Goal: Task Accomplishment & Management: Use online tool/utility

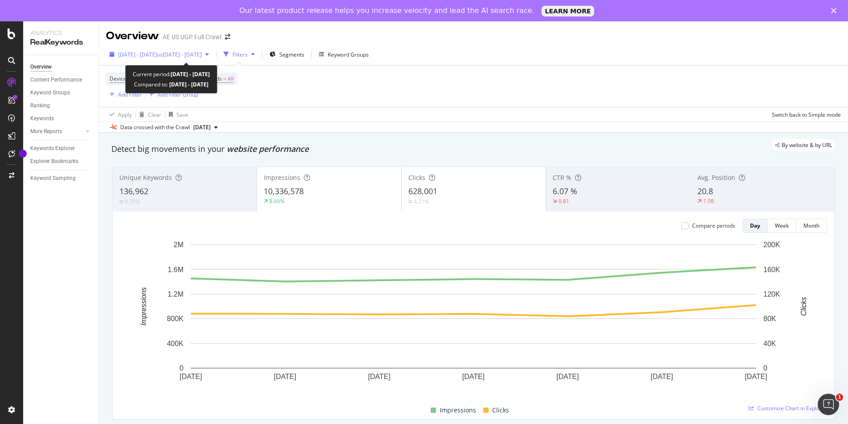
click at [192, 53] on span "vs [DATE] - [DATE]" at bounding box center [179, 55] width 45 height 8
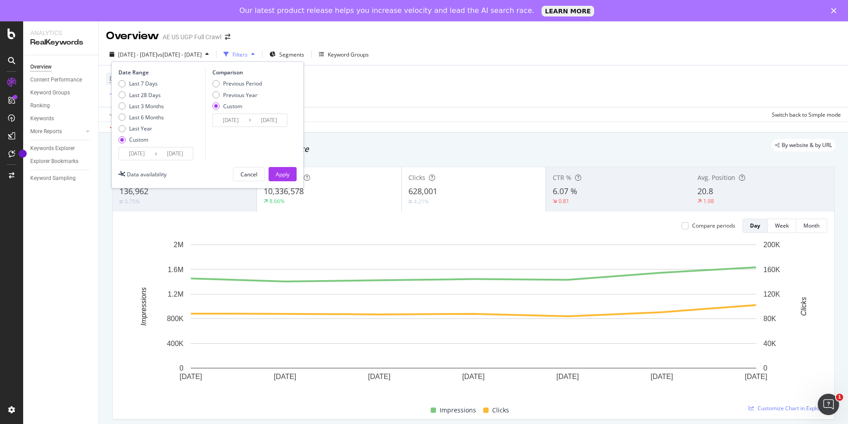
click at [142, 151] on input "[DATE]" at bounding box center [137, 153] width 36 height 12
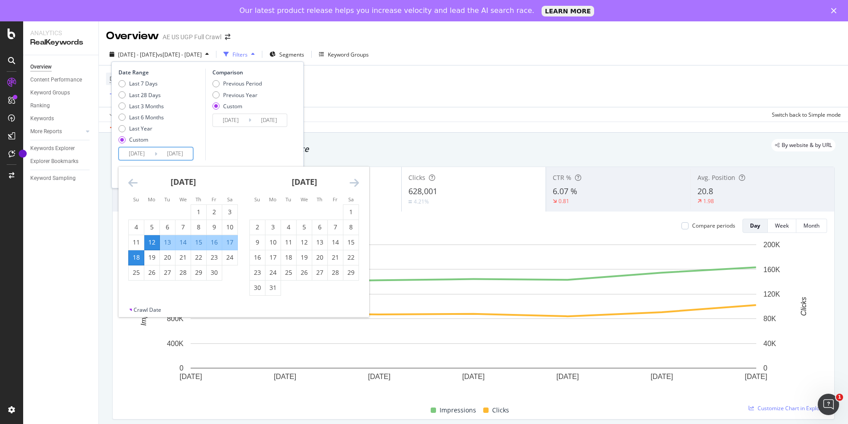
click at [352, 180] on icon "Move forward to switch to the next month." at bounding box center [354, 182] width 9 height 11
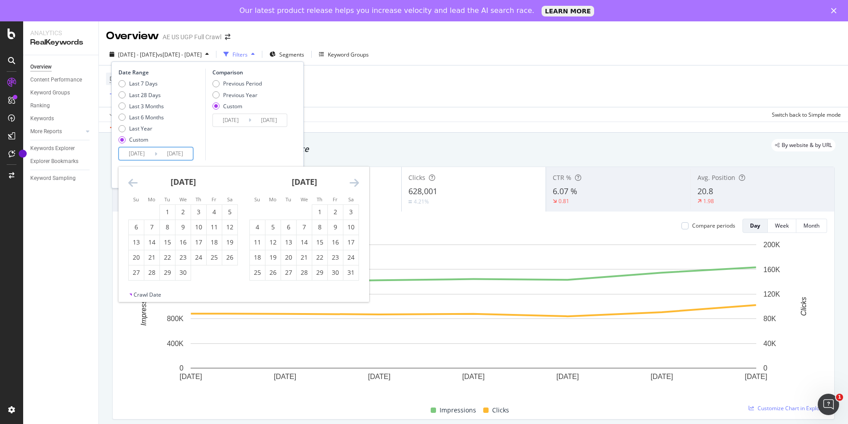
click at [352, 180] on icon "Move forward to switch to the next month." at bounding box center [354, 182] width 9 height 11
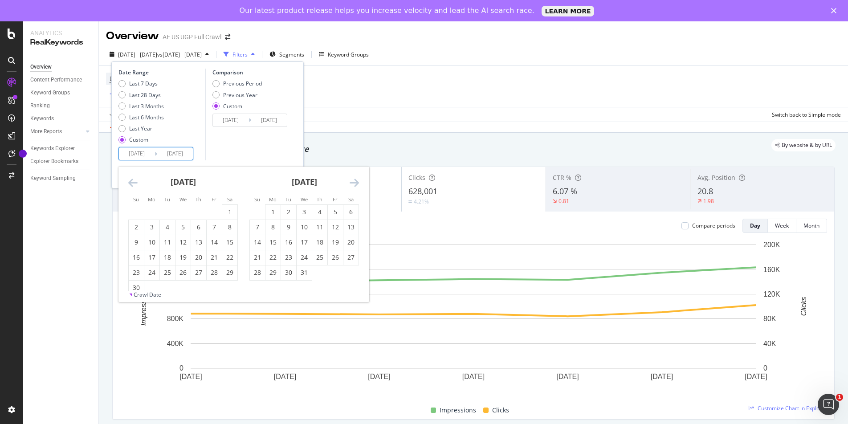
click at [352, 180] on icon "Move forward to switch to the next month." at bounding box center [354, 182] width 9 height 11
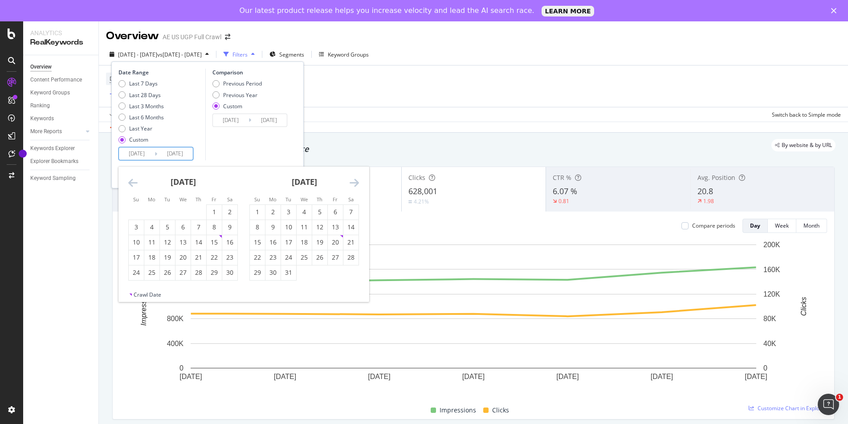
click at [352, 180] on icon "Move forward to switch to the next month." at bounding box center [354, 182] width 9 height 11
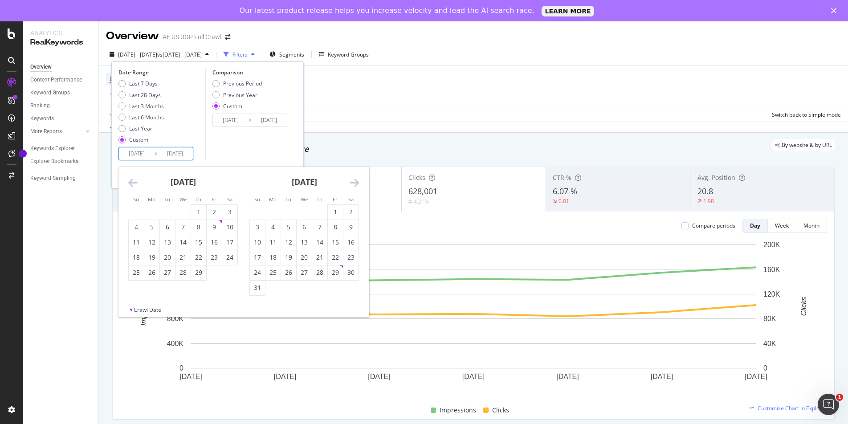
click at [352, 180] on icon "Move forward to switch to the next month." at bounding box center [354, 182] width 9 height 11
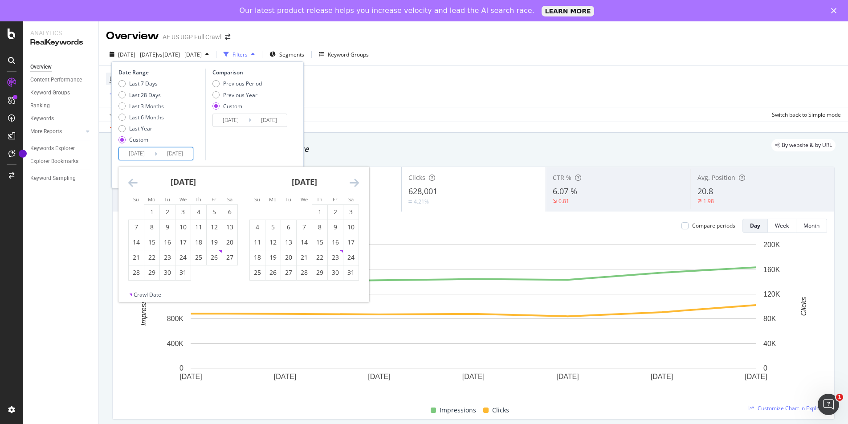
click at [352, 180] on icon "Move forward to switch to the next month." at bounding box center [354, 182] width 9 height 11
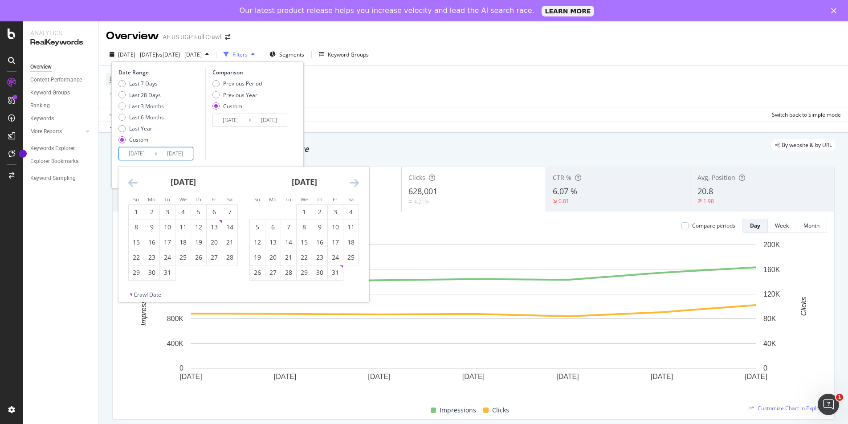
click at [352, 180] on icon "Move forward to switch to the next month." at bounding box center [354, 182] width 9 height 11
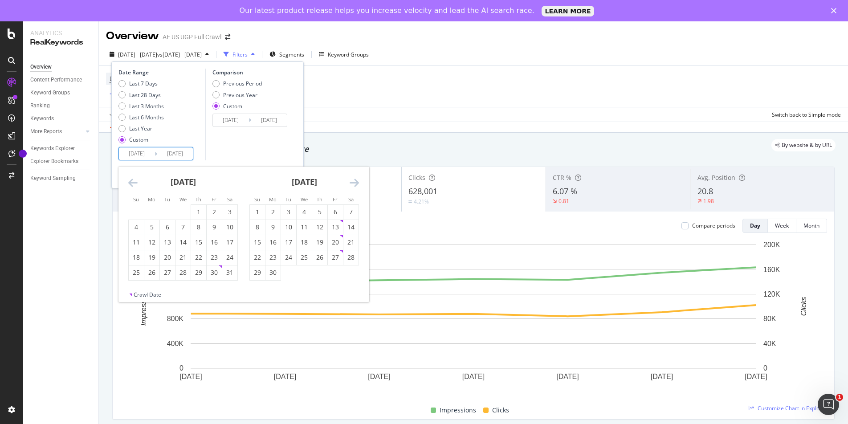
click at [352, 180] on icon "Move forward to switch to the next month." at bounding box center [354, 182] width 9 height 11
click at [332, 210] on div "1" at bounding box center [335, 212] width 15 height 9
type input "[DATE]"
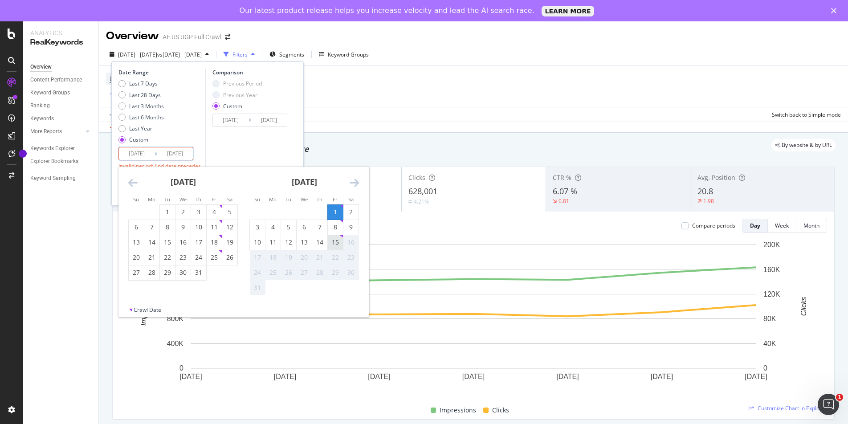
click at [333, 241] on div "15" at bounding box center [335, 242] width 15 height 9
type input "[DATE]"
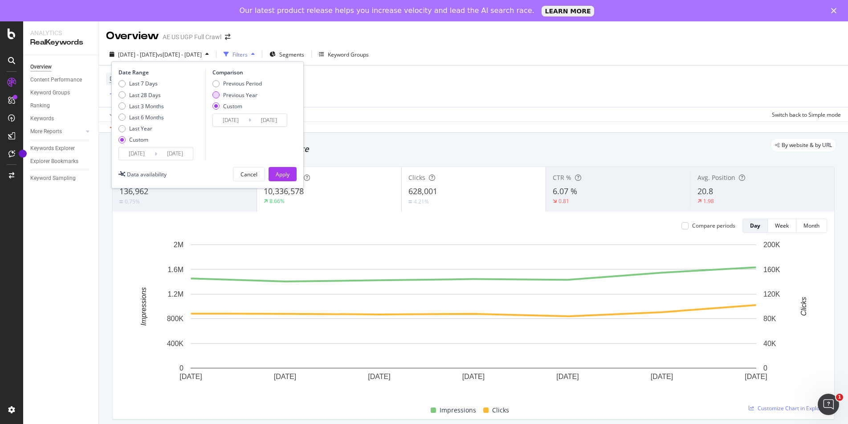
click at [238, 97] on div "Previous Year" at bounding box center [240, 95] width 34 height 8
type input "[DATE]"
click at [284, 172] on div "Apply" at bounding box center [283, 175] width 14 height 8
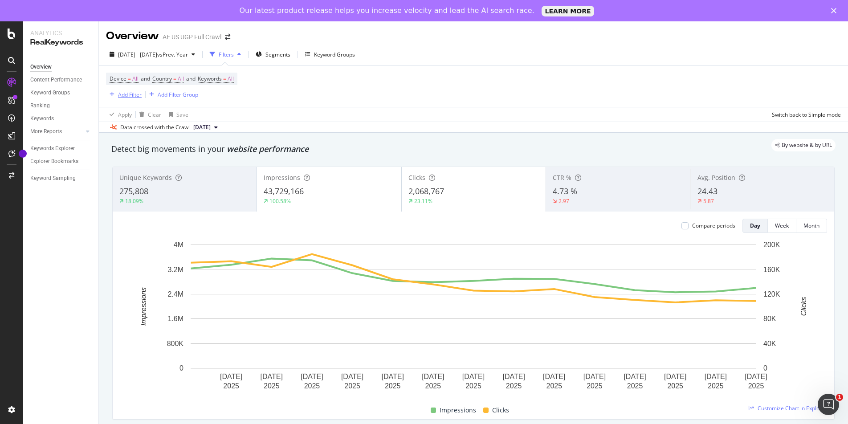
click at [129, 94] on div "Add Filter" at bounding box center [130, 95] width 24 height 8
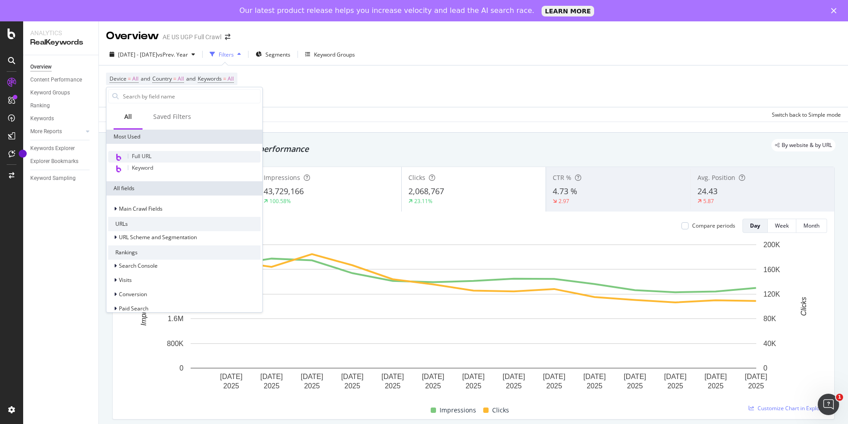
click at [147, 154] on span "Full URL" at bounding box center [142, 156] width 20 height 8
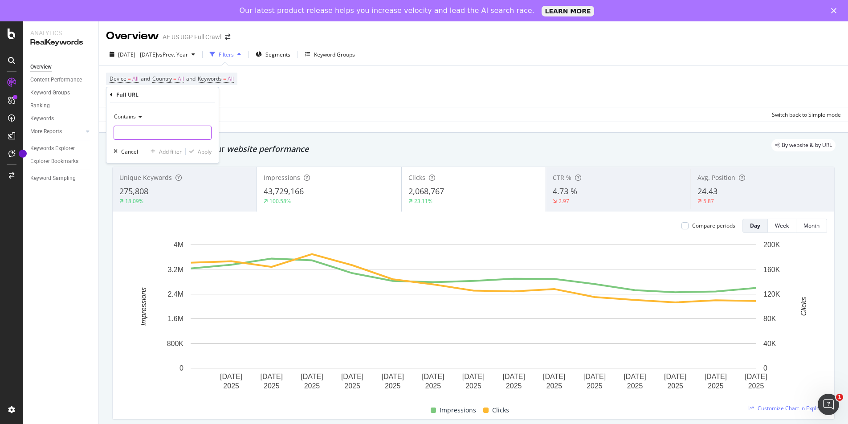
click at [136, 127] on input "text" at bounding box center [162, 133] width 97 height 14
type input "/o/"
click at [203, 154] on div "Apply" at bounding box center [205, 152] width 14 height 8
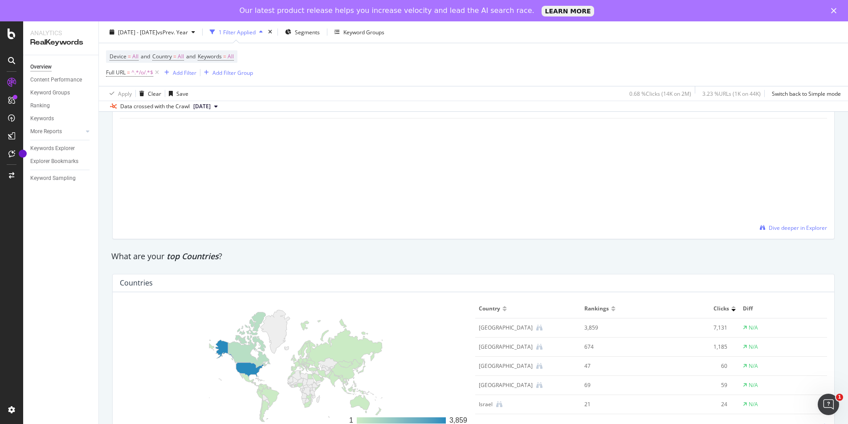
scroll to position [733, 0]
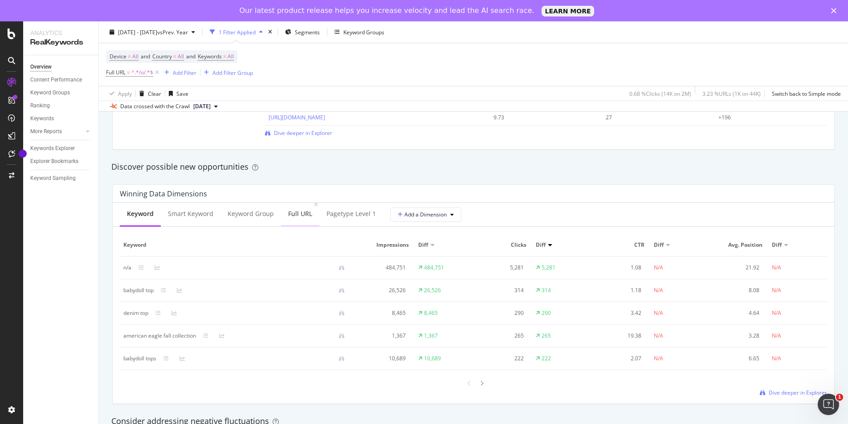
click at [301, 215] on div "Full URL" at bounding box center [300, 213] width 24 height 9
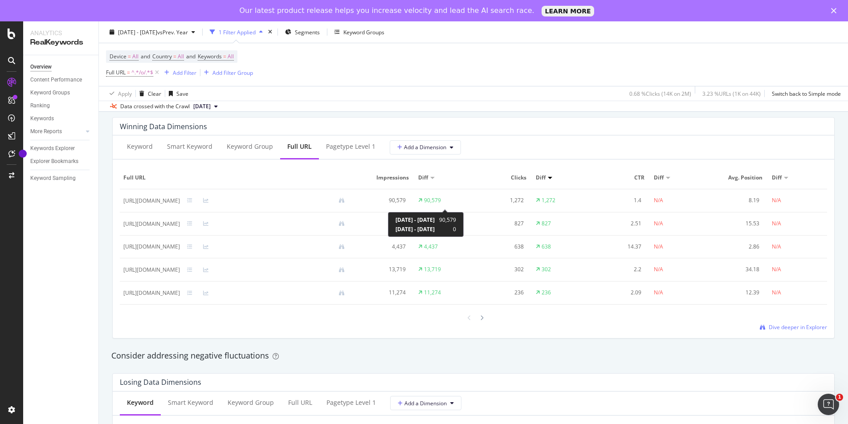
scroll to position [802, 0]
click at [782, 326] on span "Dive deeper in Explorer" at bounding box center [798, 326] width 58 height 8
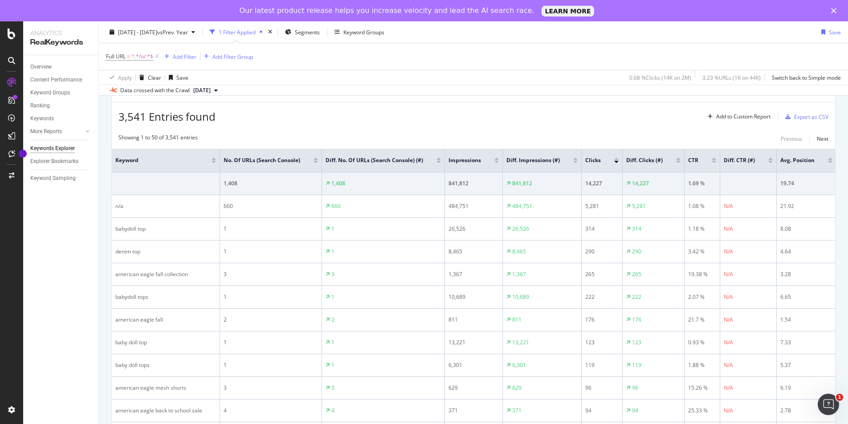
scroll to position [95, 0]
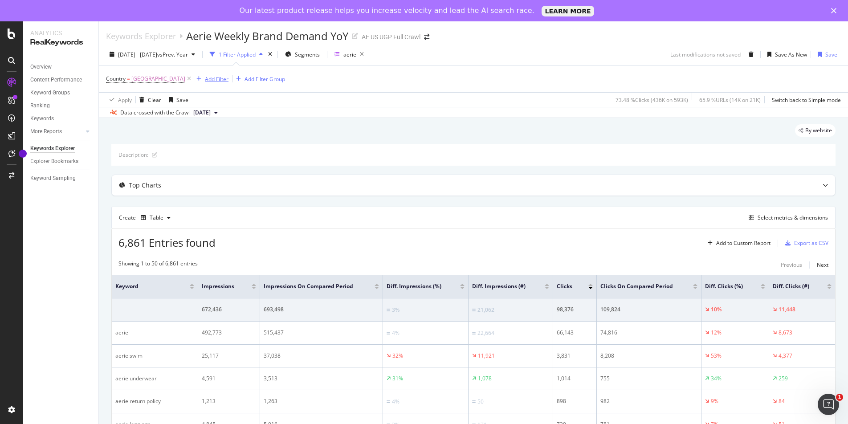
click at [219, 79] on div "Add Filter" at bounding box center [217, 79] width 24 height 8
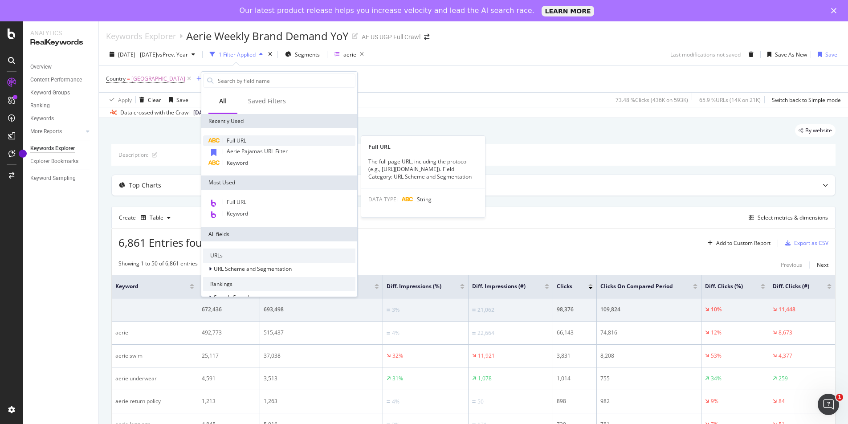
click at [235, 144] on div "Full URL" at bounding box center [279, 140] width 152 height 11
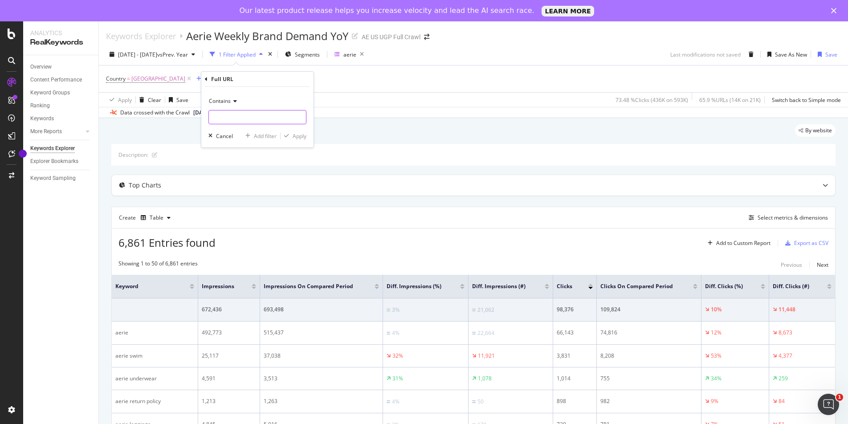
click at [240, 119] on input "text" at bounding box center [257, 117] width 97 height 14
type input "/o/"
click at [768, 216] on div "Select metrics & dimensions" at bounding box center [792, 218] width 70 height 8
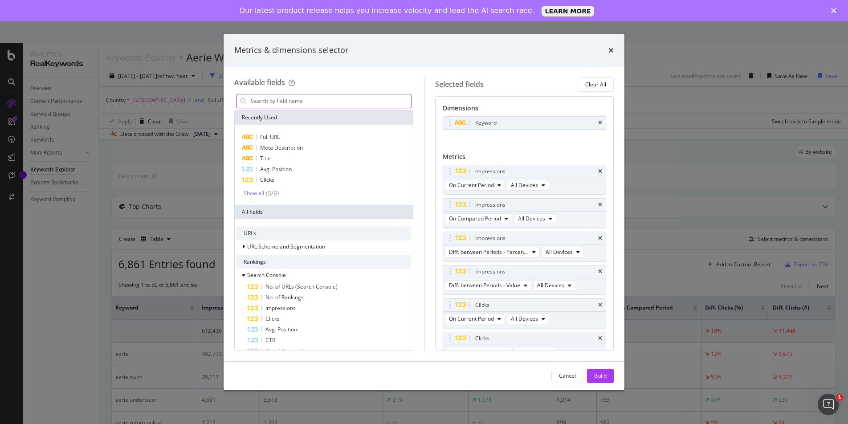
click at [315, 98] on input "modal" at bounding box center [330, 100] width 161 height 13
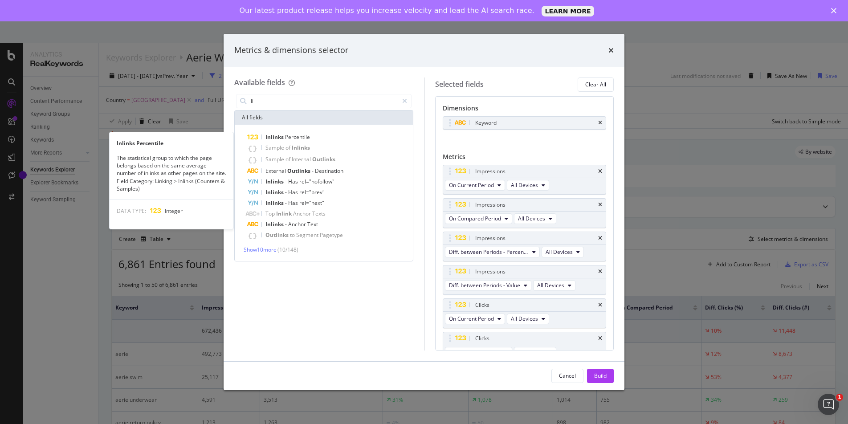
type input "l"
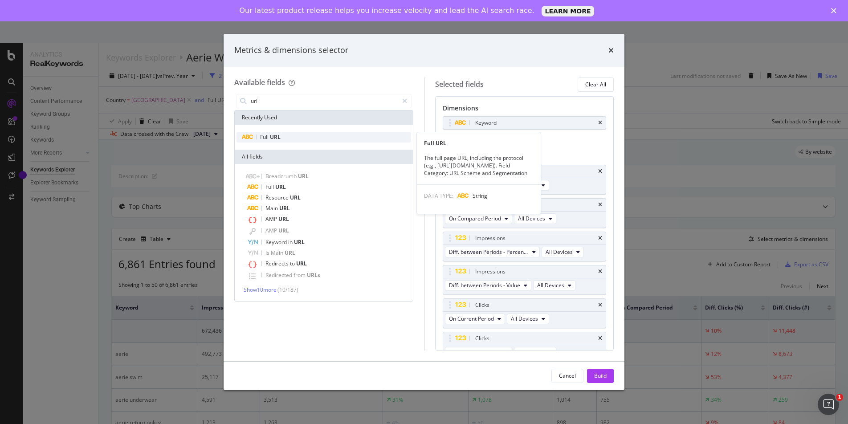
type input "url"
click at [272, 137] on span "URL" at bounding box center [275, 137] width 11 height 8
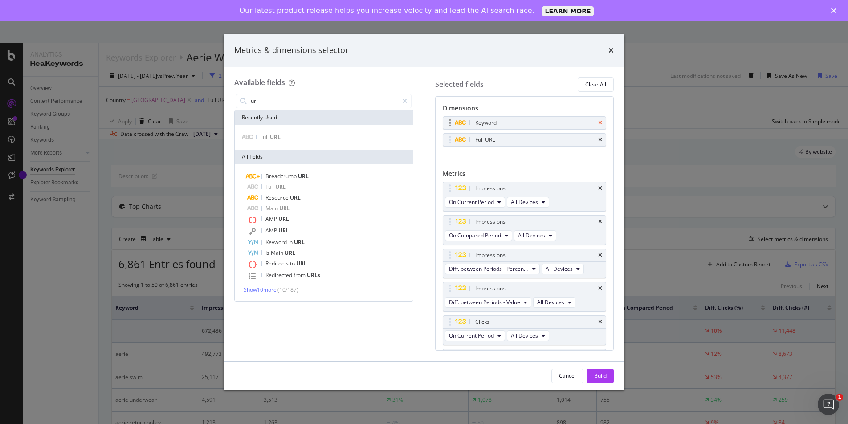
click at [599, 121] on icon "times" at bounding box center [600, 122] width 4 height 5
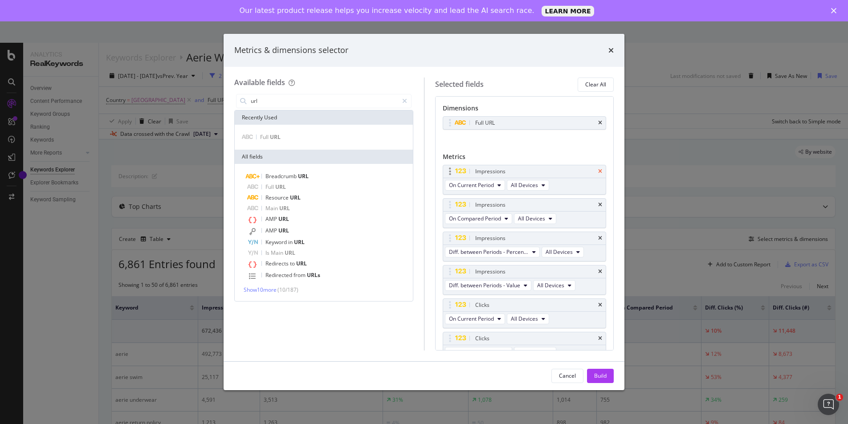
click at [598, 172] on icon "times" at bounding box center [600, 171] width 4 height 5
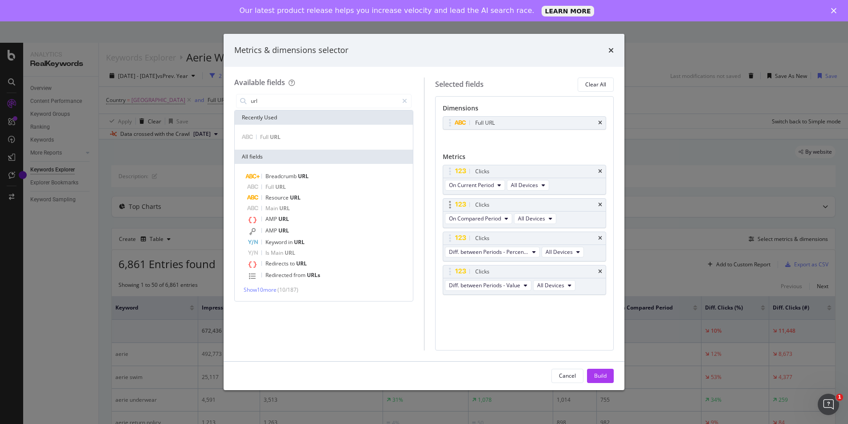
click at [601, 208] on div "Clicks" at bounding box center [524, 205] width 163 height 12
click at [601, 205] on icon "times" at bounding box center [600, 204] width 4 height 5
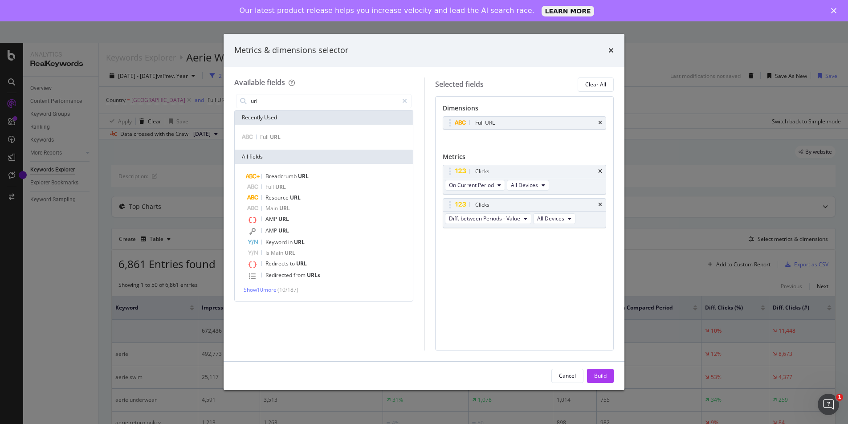
click at [601, 205] on icon "times" at bounding box center [600, 204] width 4 height 5
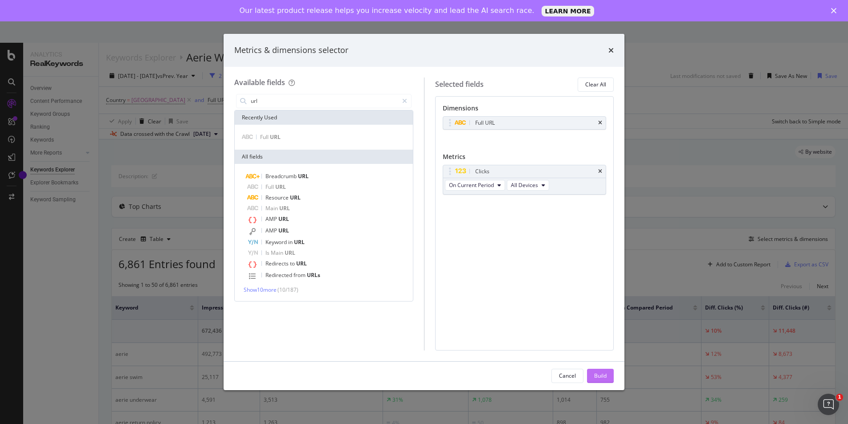
click at [597, 379] on div "Build" at bounding box center [600, 376] width 12 height 8
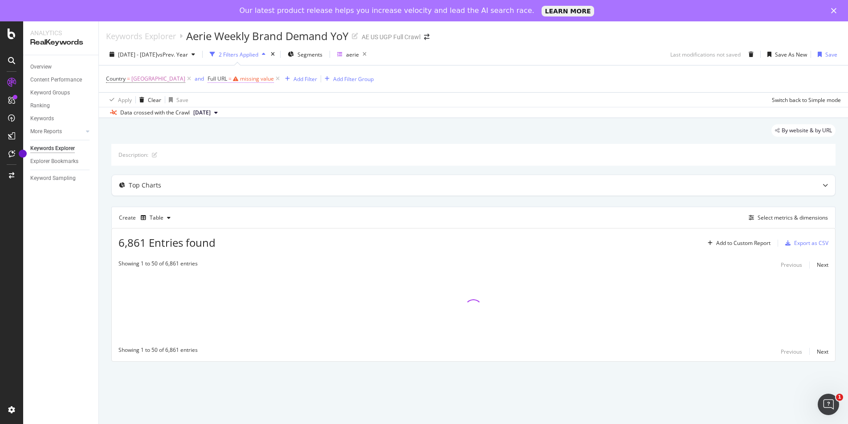
click at [267, 79] on div "missing value" at bounding box center [257, 79] width 34 height 8
click at [248, 117] on input "text" at bounding box center [272, 116] width 97 height 14
type input "/o/"
click at [311, 132] on div "Apply" at bounding box center [314, 135] width 14 height 8
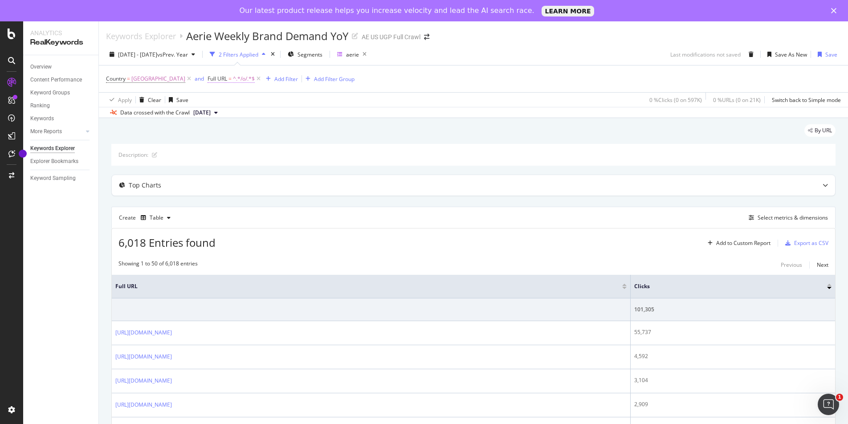
click at [251, 78] on span "^.*/o/.*$" at bounding box center [244, 79] width 22 height 12
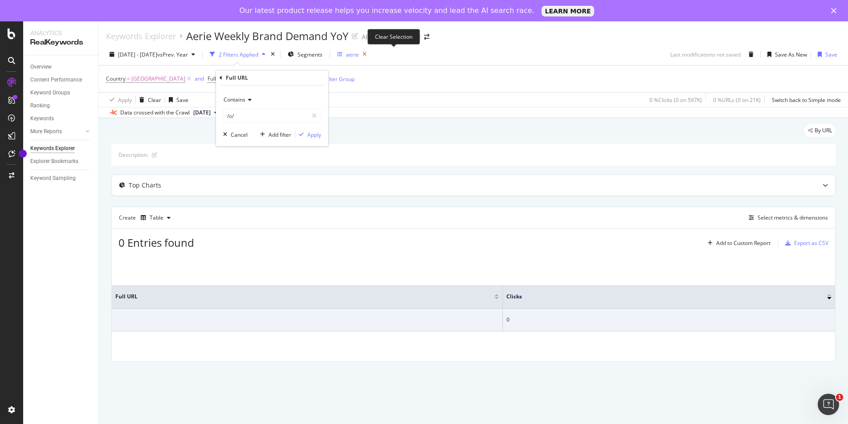
click at [370, 56] on icon "button" at bounding box center [364, 54] width 11 height 12
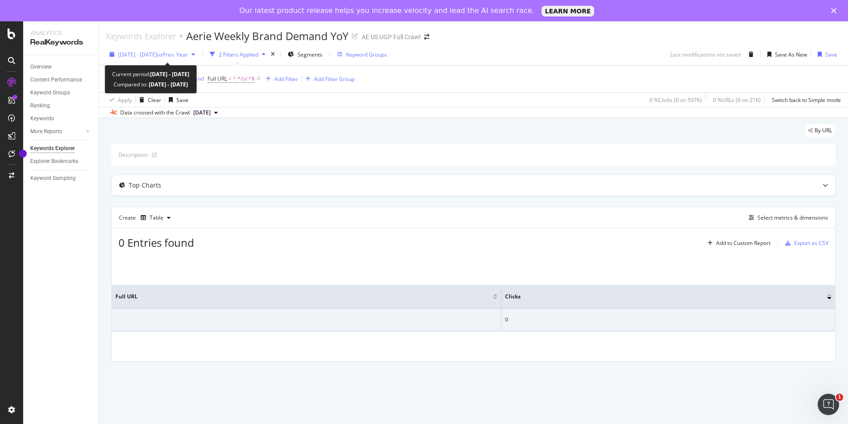
click at [188, 54] on span "vs Prev. Year" at bounding box center [172, 55] width 31 height 8
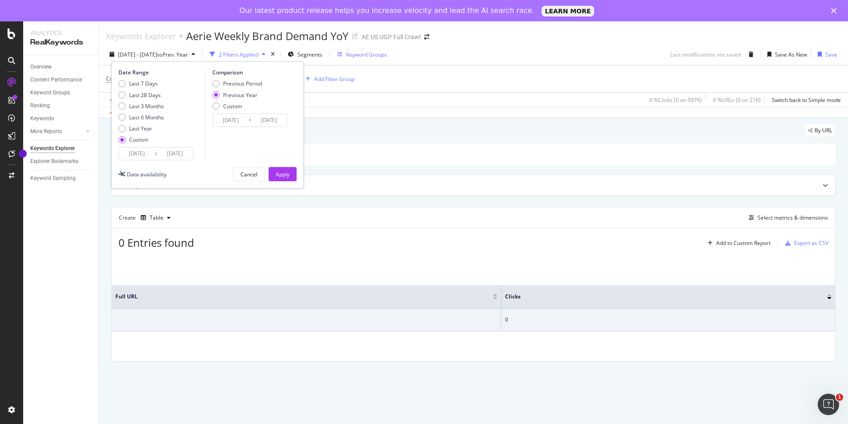
click at [138, 157] on input "2024/05/14" at bounding box center [137, 153] width 36 height 12
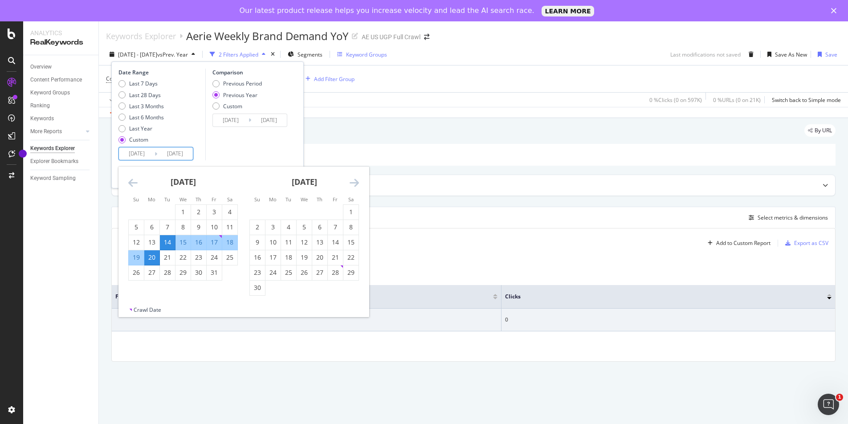
click at [354, 180] on icon "Move forward to switch to the next month." at bounding box center [354, 182] width 9 height 11
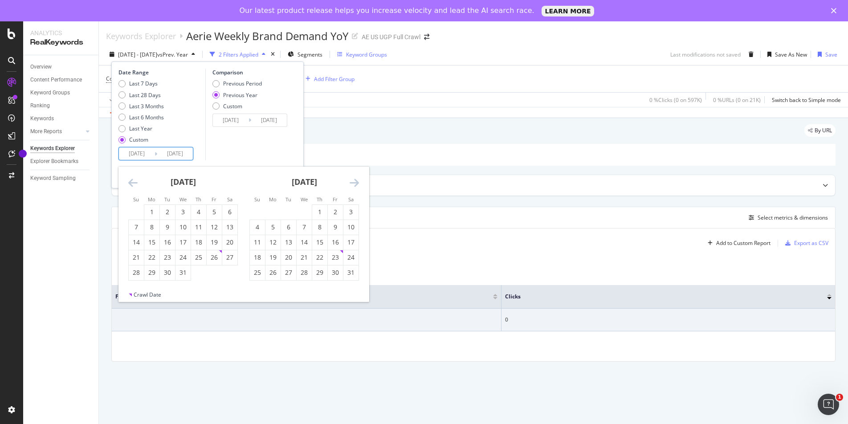
click at [354, 180] on icon "Move forward to switch to the next month." at bounding box center [354, 182] width 9 height 11
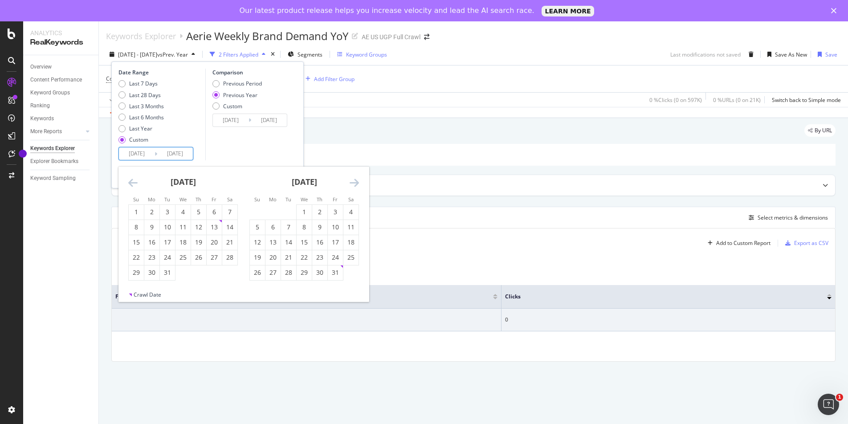
click at [354, 180] on icon "Move forward to switch to the next month." at bounding box center [354, 182] width 9 height 11
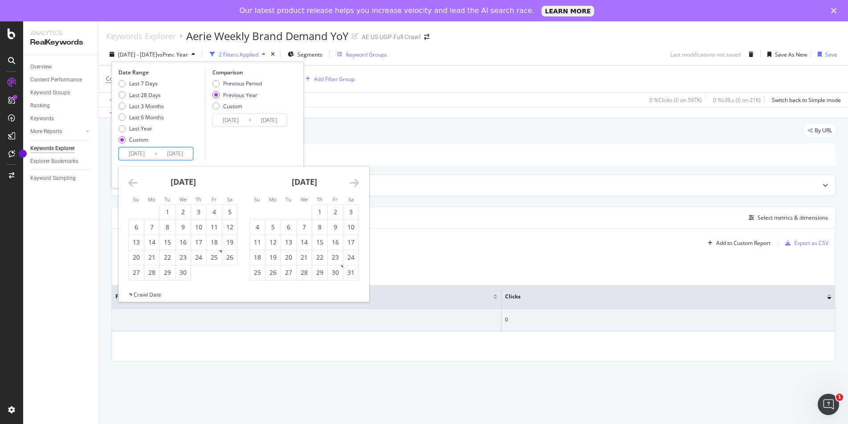
click at [354, 180] on icon "Move forward to switch to the next month." at bounding box center [354, 182] width 9 height 11
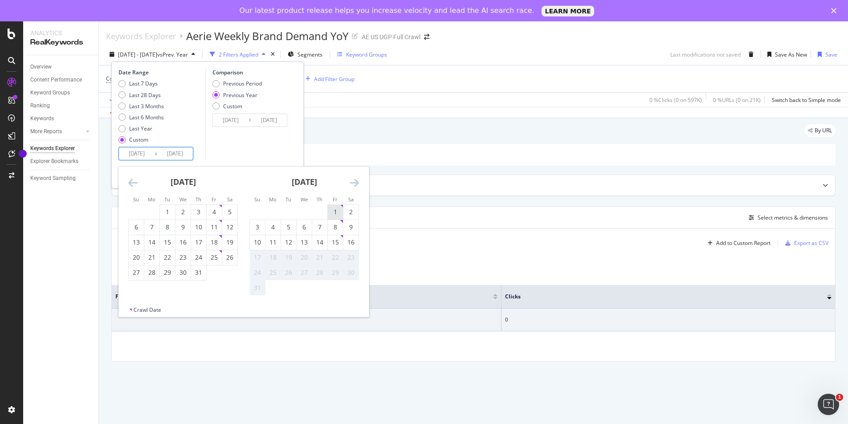
click at [337, 208] on div "1" at bounding box center [335, 212] width 15 height 9
type input "[DATE]"
click at [337, 238] on div "15" at bounding box center [335, 242] width 15 height 9
type input "[DATE]"
type input "2025/07/17"
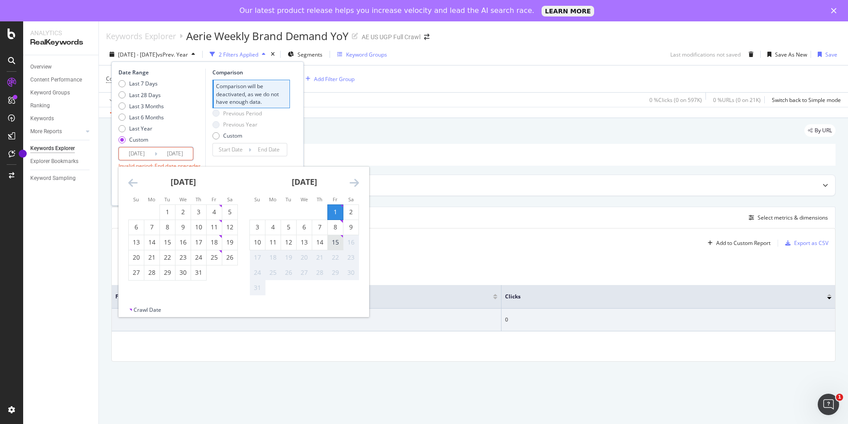
type input "2025/07/31"
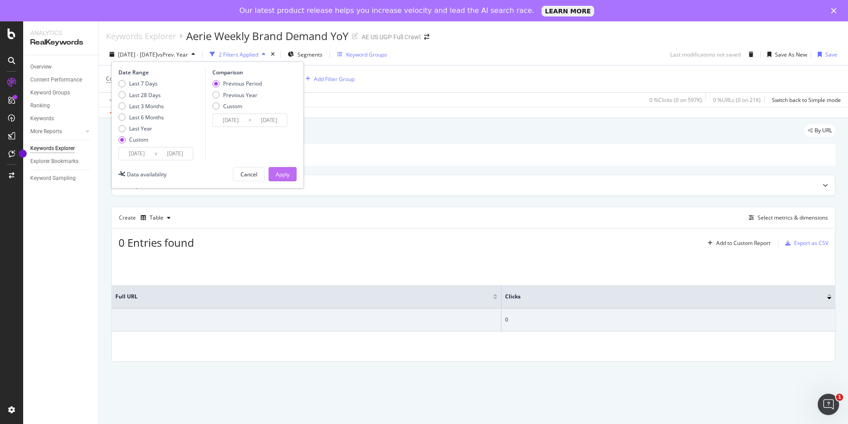
click at [287, 178] on div "Apply" at bounding box center [283, 173] width 14 height 13
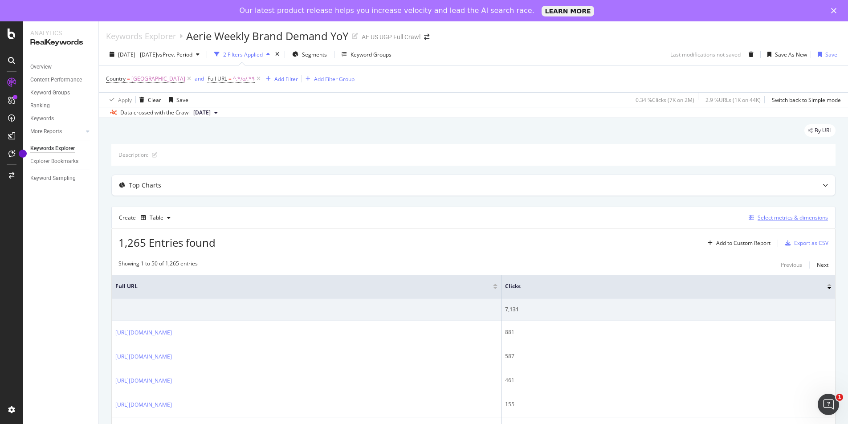
click at [778, 217] on div "Select metrics & dimensions" at bounding box center [792, 218] width 70 height 8
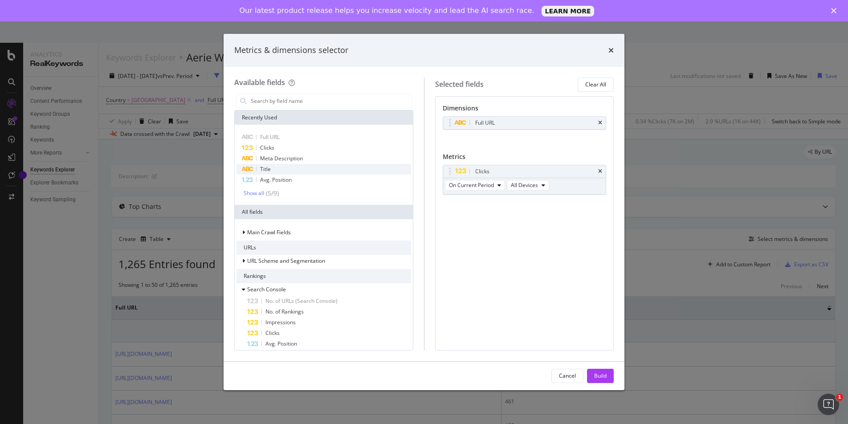
click at [295, 172] on div "Title" at bounding box center [323, 169] width 175 height 11
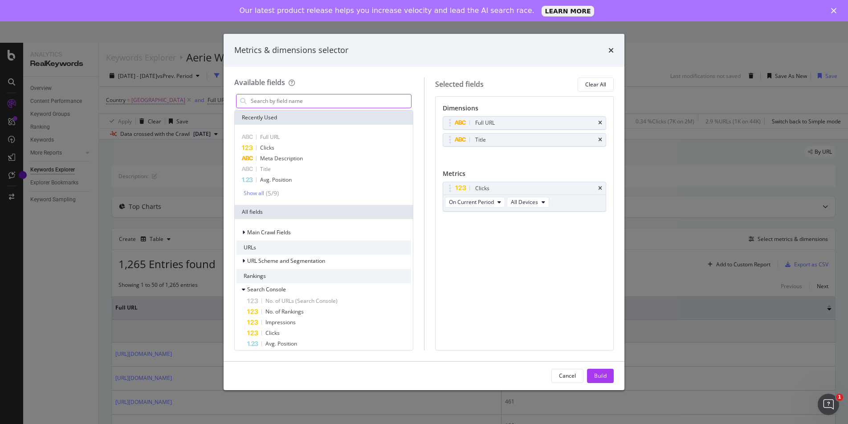
click at [285, 103] on input "modal" at bounding box center [330, 100] width 161 height 13
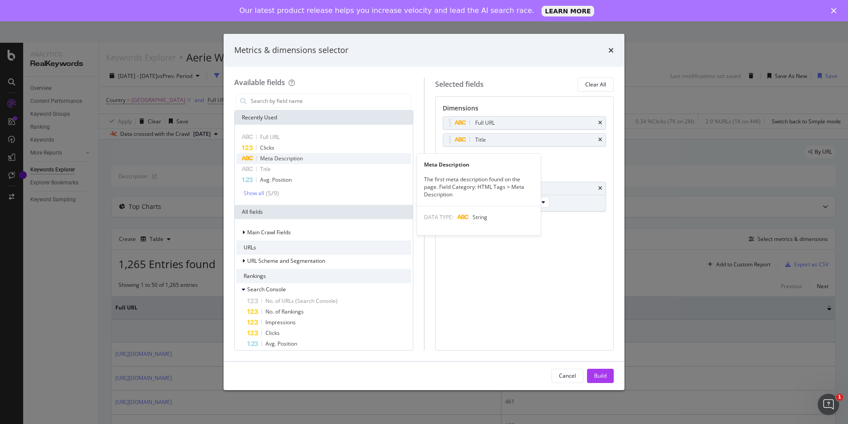
click at [281, 161] on span "Meta Description" at bounding box center [281, 159] width 43 height 8
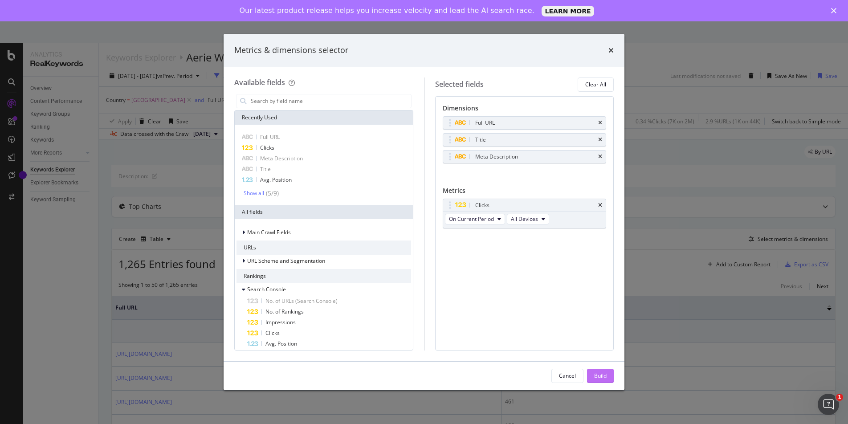
click at [600, 379] on div "Build" at bounding box center [600, 376] width 12 height 8
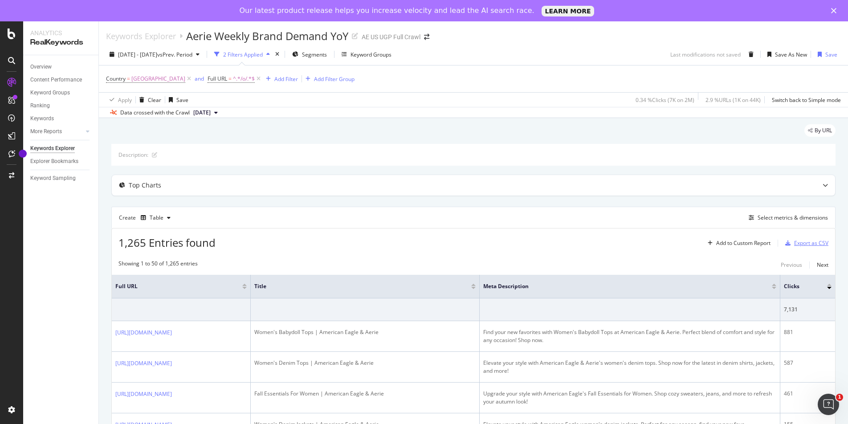
click at [804, 243] on div "Export as CSV" at bounding box center [811, 243] width 34 height 8
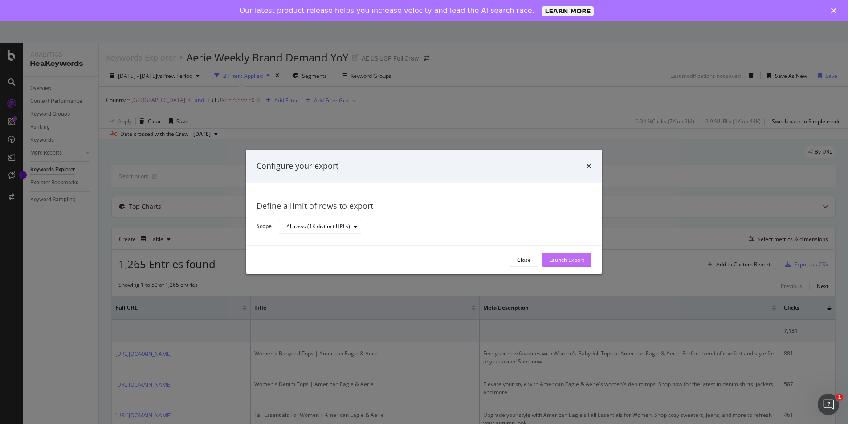
click at [568, 258] on div "Launch Export" at bounding box center [566, 260] width 35 height 8
